Goal: Navigation & Orientation: Find specific page/section

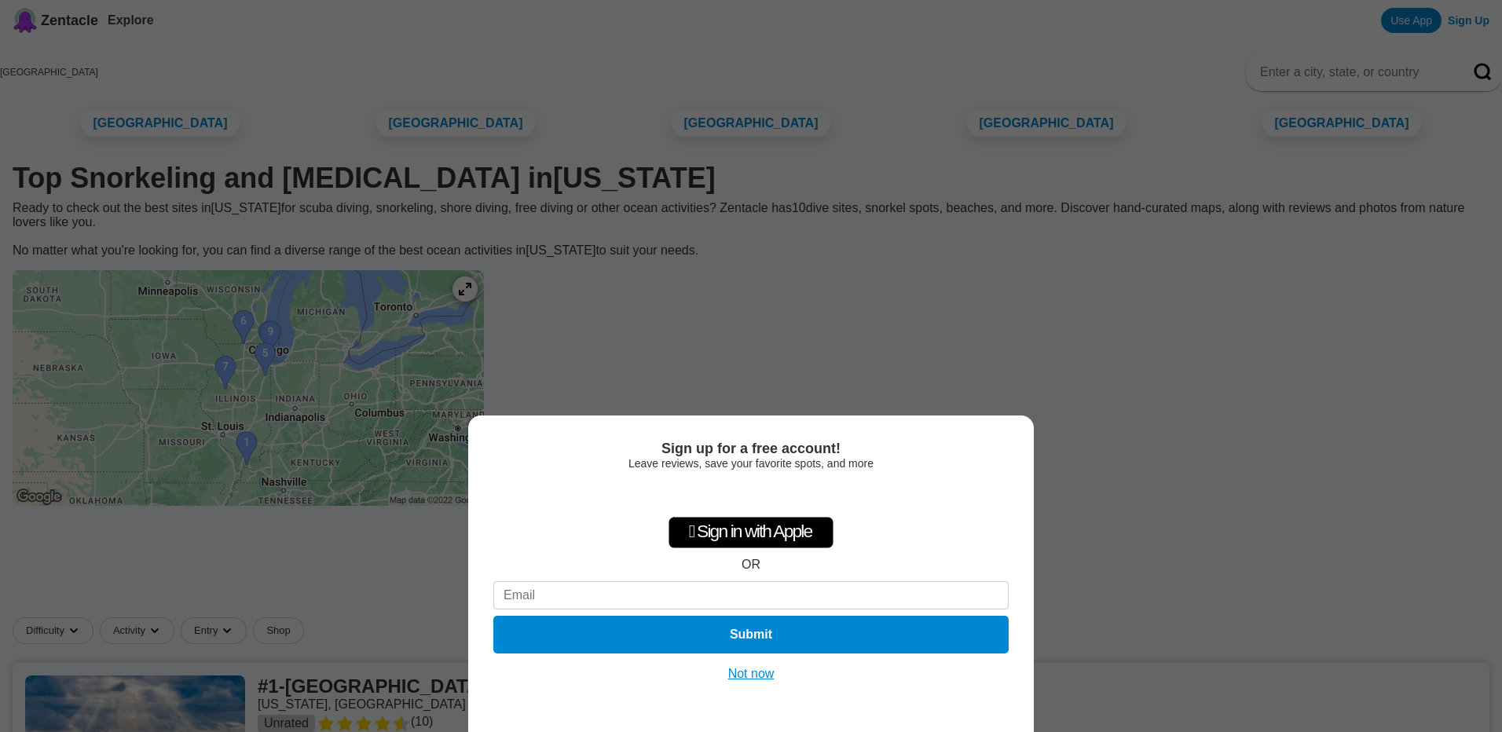
click at [1139, 441] on div "Sign up for a free account! Leave reviews, save your favorite spots, and more …" at bounding box center [751, 366] width 1502 height 732
click at [751, 676] on button "Not now" at bounding box center [752, 674] width 56 height 16
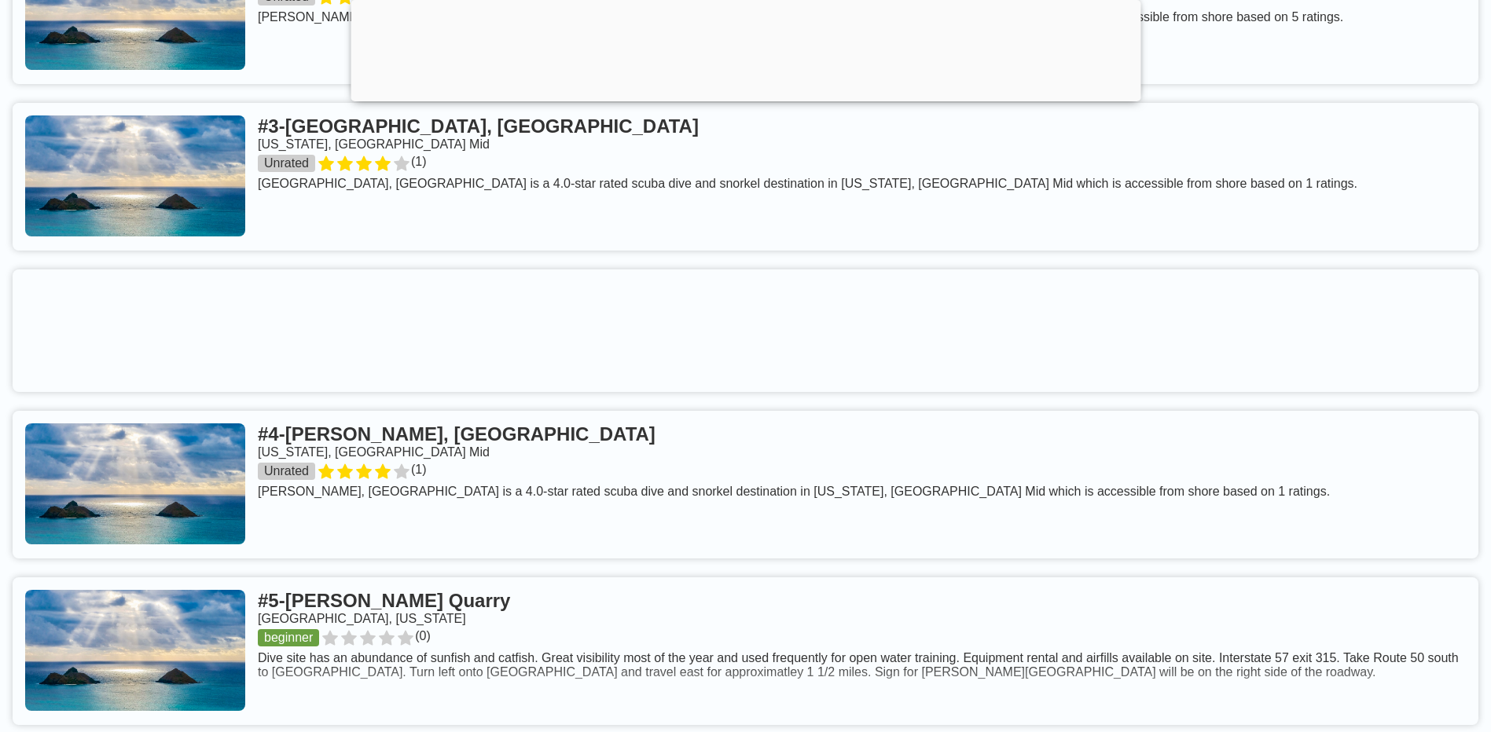
scroll to position [1021, 0]
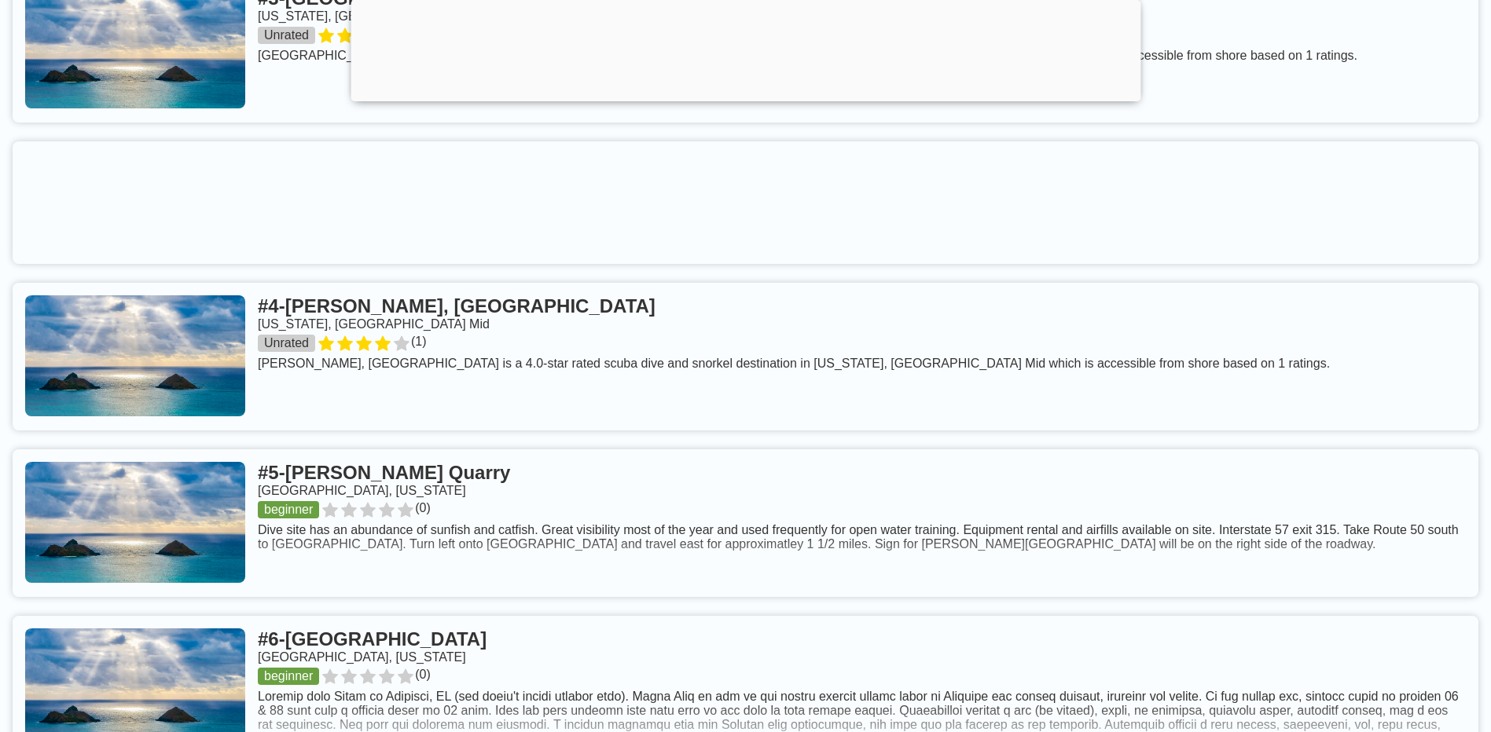
click at [417, 341] on link at bounding box center [745, 357] width 1465 height 148
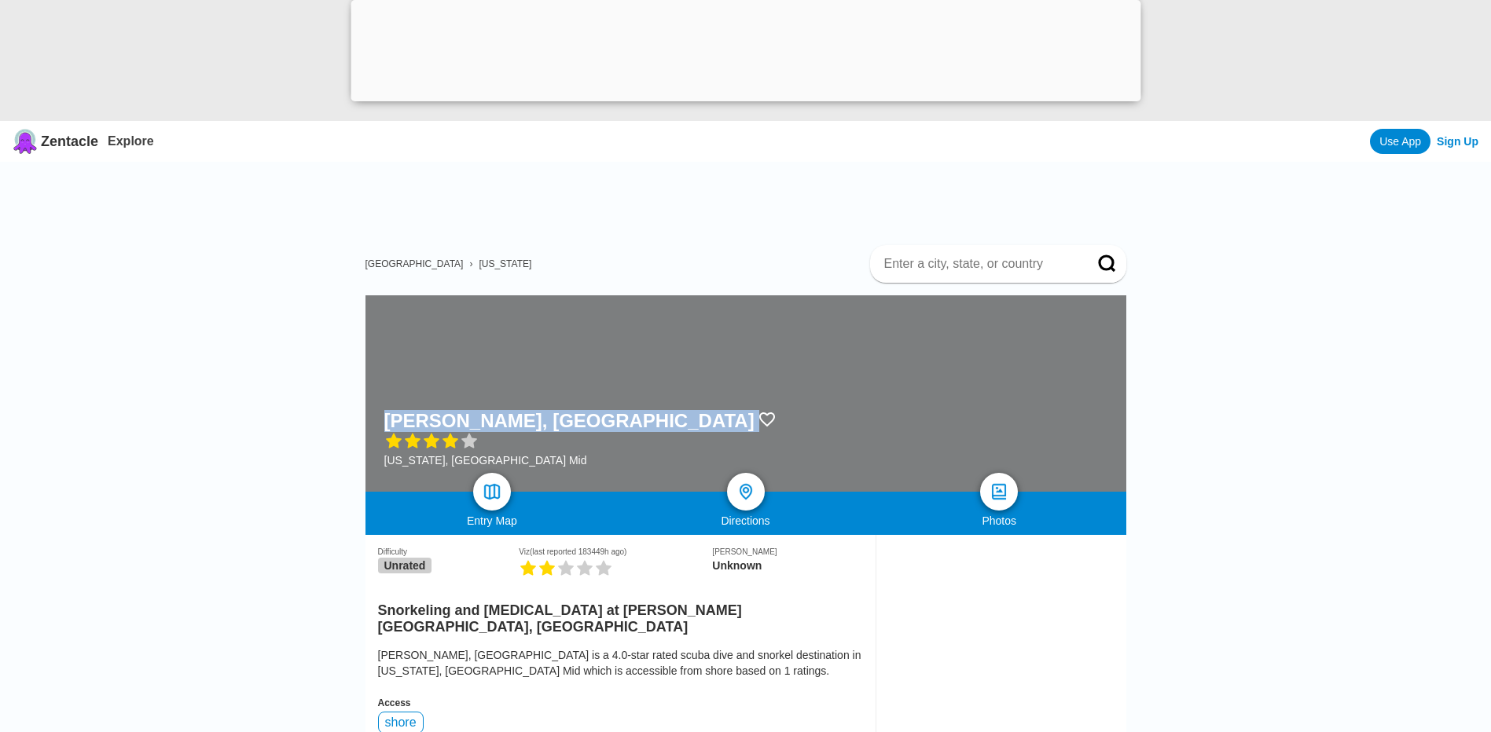
drag, startPoint x: 385, startPoint y: 419, endPoint x: 603, endPoint y: 431, distance: 218.0
click at [603, 431] on div "[PERSON_NAME], [GEOGRAPHIC_DATA] [US_STATE], [GEOGRAPHIC_DATA] Mid" at bounding box center [580, 438] width 392 height 57
copy div "[PERSON_NAME], [GEOGRAPHIC_DATA]"
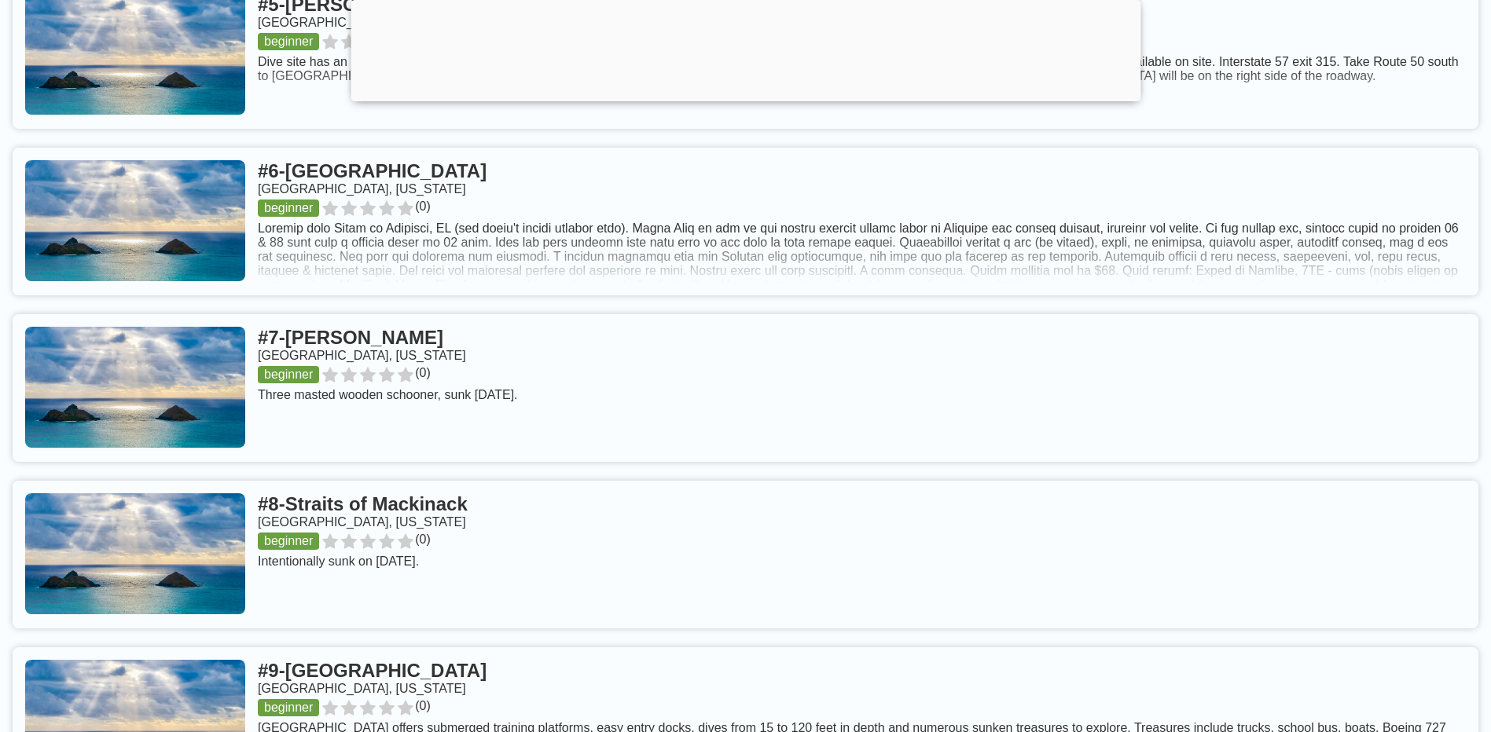
scroll to position [1650, 0]
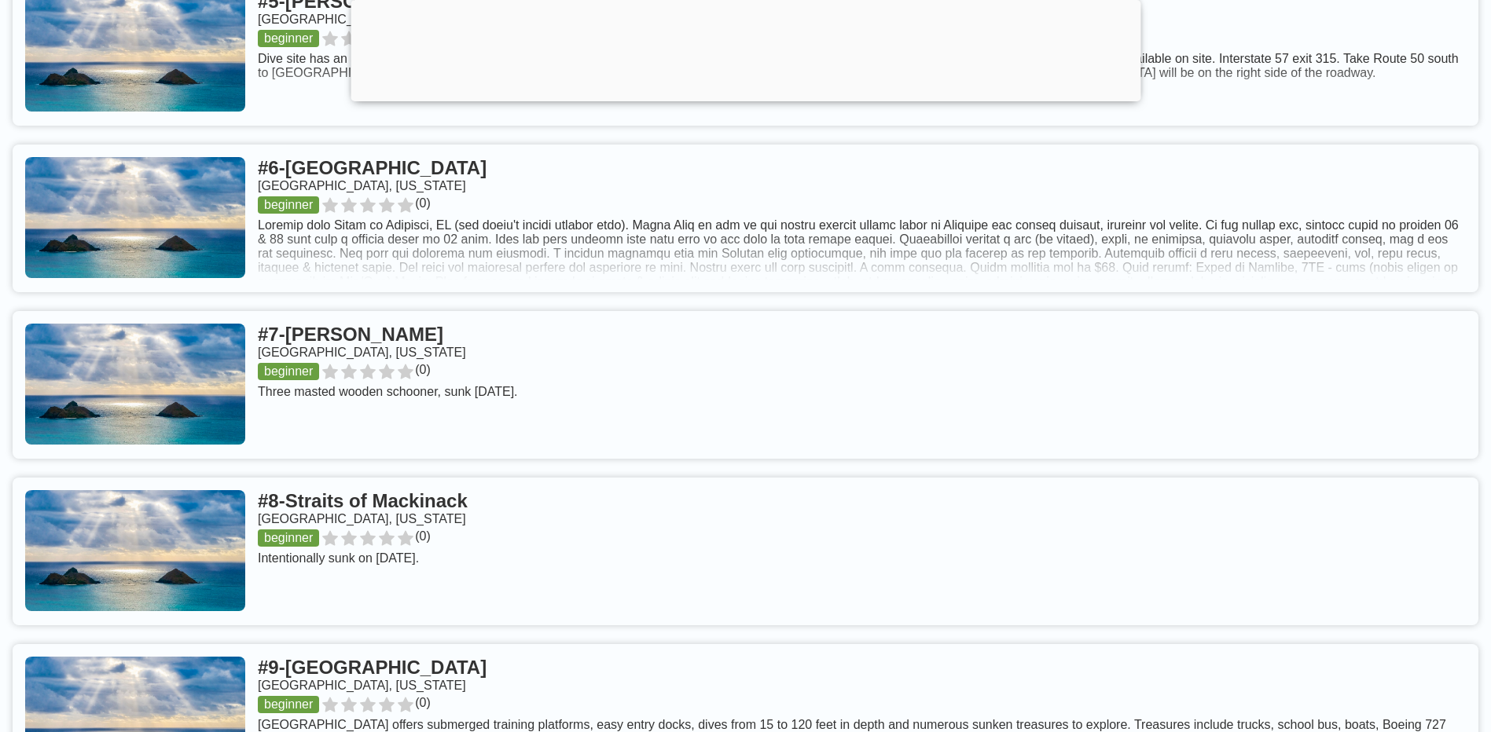
click at [350, 369] on link at bounding box center [745, 385] width 1465 height 148
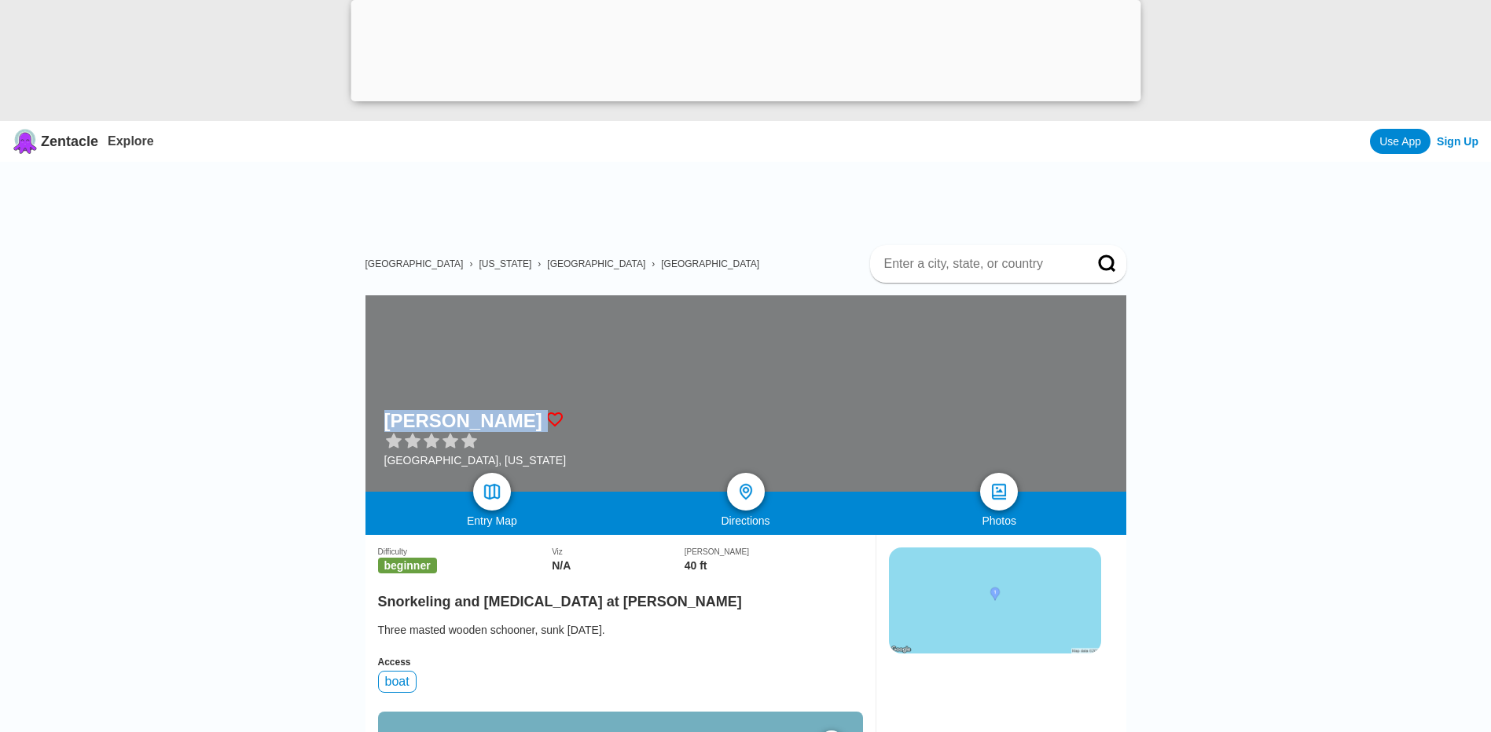
drag, startPoint x: 384, startPoint y: 412, endPoint x: 483, endPoint y: 419, distance: 99.3
click at [483, 419] on div "[PERSON_NAME]" at bounding box center [475, 421] width 182 height 22
drag, startPoint x: 483, startPoint y: 419, endPoint x: 465, endPoint y: 418, distance: 18.1
copy div "[PERSON_NAME]"
